Goal: Task Accomplishment & Management: Manage account settings

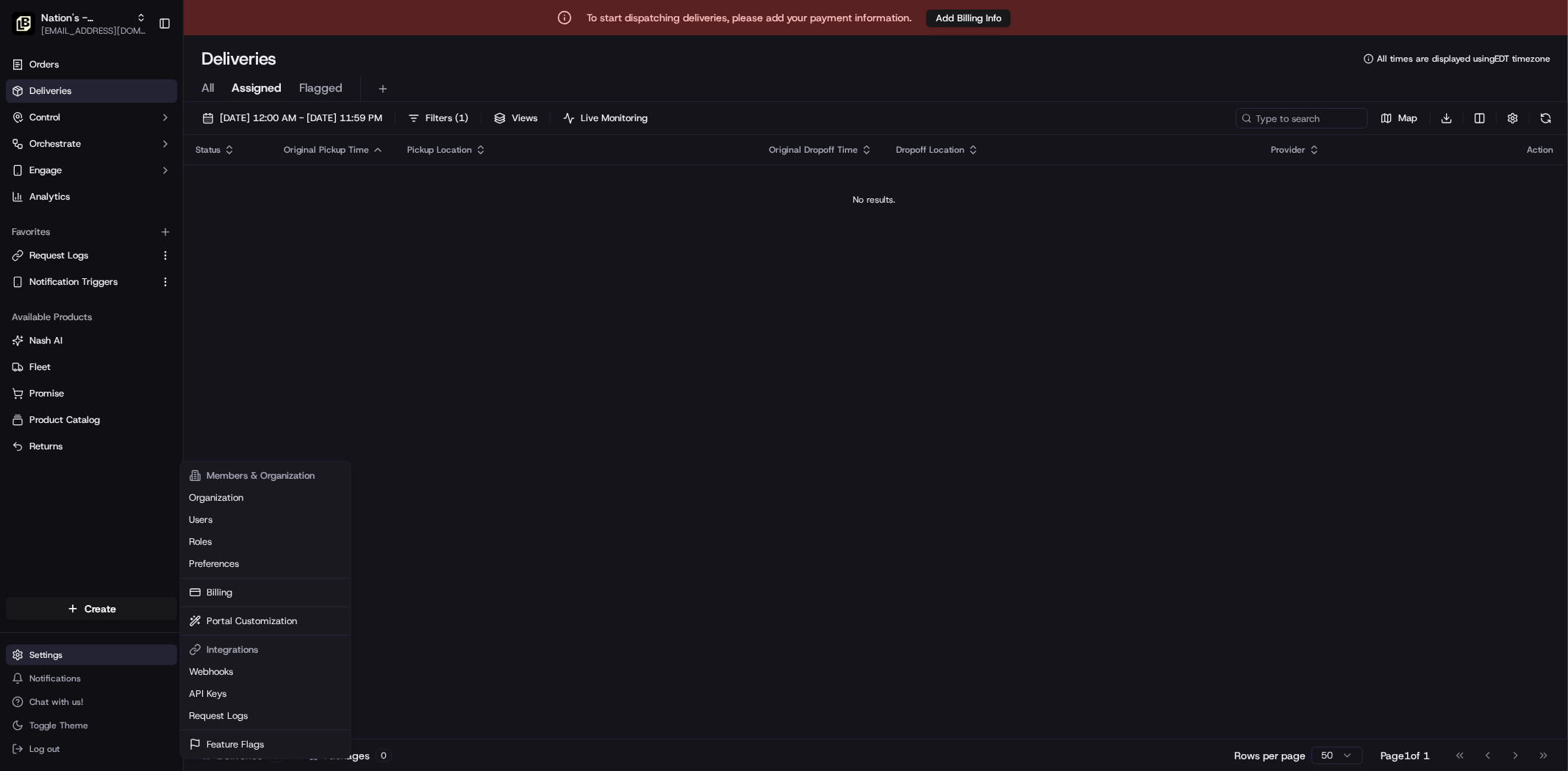
click at [20, 659] on html "To start dispatching deliveries, please add your payment information. Add Billi…" at bounding box center [784, 386] width 1568 height 771
click at [241, 700] on link "API Keys" at bounding box center [265, 694] width 164 height 22
